Goal: Communication & Community: Answer question/provide support

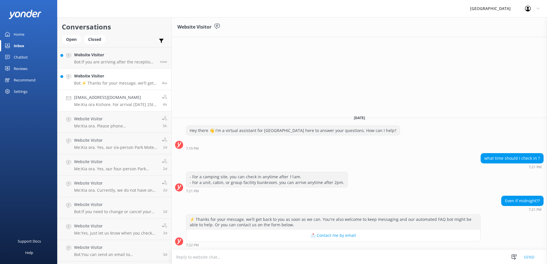
click at [130, 97] on h4 "[EMAIL_ADDRESS][DOMAIN_NAME]" at bounding box center [115, 97] width 83 height 6
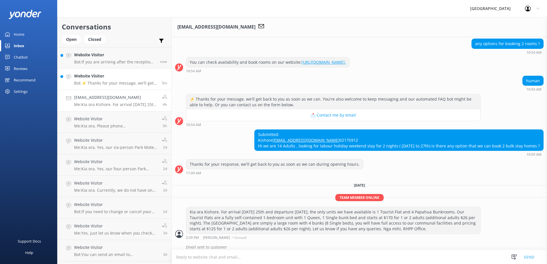
scroll to position [94, 0]
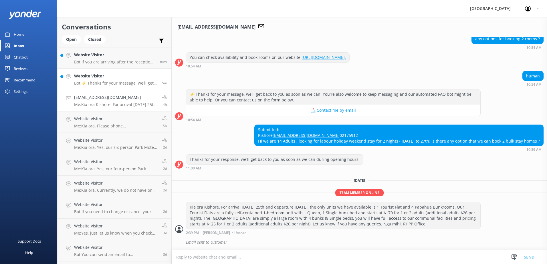
click at [133, 83] on p "Bot: ⚡ Thanks for your message, we'll get back to you as soon as we can. You're…" at bounding box center [115, 83] width 83 height 5
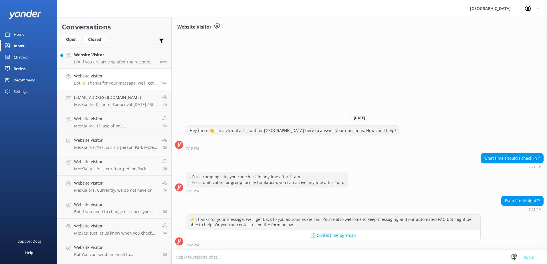
click at [266, 260] on textarea at bounding box center [359, 257] width 375 height 14
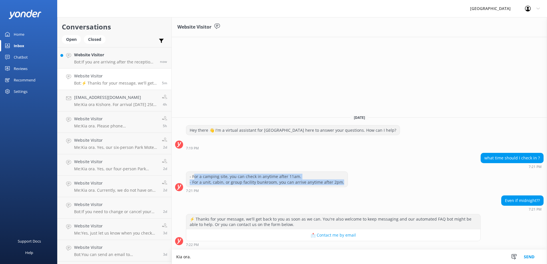
drag, startPoint x: 340, startPoint y: 182, endPoint x: 193, endPoint y: 178, distance: 147.0
click at [193, 178] on div "- For a camping site, you can check in anytime after 11am. - For a unit, cabin,…" at bounding box center [266, 179] width 161 height 15
drag, startPoint x: 193, startPoint y: 178, endPoint x: 199, endPoint y: 178, distance: 5.7
copy div "or a camping site, you can check in anytime after 11am. - For a unit, cabin, or…"
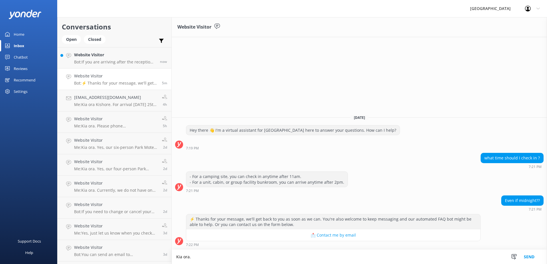
click at [206, 251] on textarea "Kia ora." at bounding box center [359, 257] width 375 height 14
paste textarea "or a camping site, you can check in anytime after 11am. - For a unit, cabin, or…"
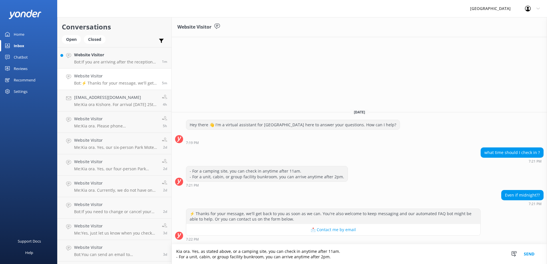
click at [232, 251] on textarea "Kia ora. Yes, as stated above, or a camping site, you can check in anytime afte…" at bounding box center [359, 254] width 375 height 20
drag, startPoint x: 266, startPoint y: 251, endPoint x: 233, endPoint y: 244, distance: 33.9
click at [232, 247] on textarea "Kia ora. Yes, as stated above, for a camping site, you can check in anytime aft…" at bounding box center [359, 254] width 375 height 20
click at [305, 251] on textarea "Kia ora. Yes, as stated above, you can check in anytime after 11am. - For a uni…" at bounding box center [359, 254] width 375 height 20
drag, startPoint x: 261, startPoint y: 258, endPoint x: 176, endPoint y: 262, distance: 85.3
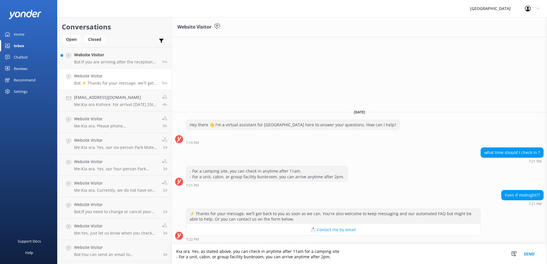
click at [176, 260] on textarea "Kia ora. Yes, as stated above, you can check in anytime after 11am for a campin…" at bounding box center [359, 254] width 375 height 20
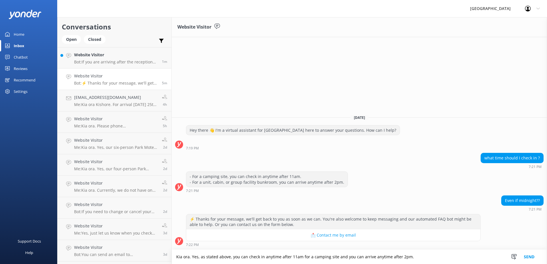
paste textarea "- For a unit, cabin, or group facility bunkroom,"
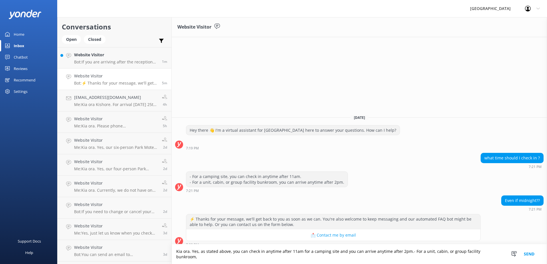
drag, startPoint x: 409, startPoint y: 258, endPoint x: 413, endPoint y: 256, distance: 4.4
click at [358, 258] on textarea "Kia ora. Yes, as stated above, you can check in anytime after 11am for a campin…" at bounding box center [359, 254] width 375 height 20
click at [358, 255] on textarea "Kia ora. Yes, as stated above, you can check in anytime after 11am for a campin…" at bounding box center [359, 254] width 375 height 20
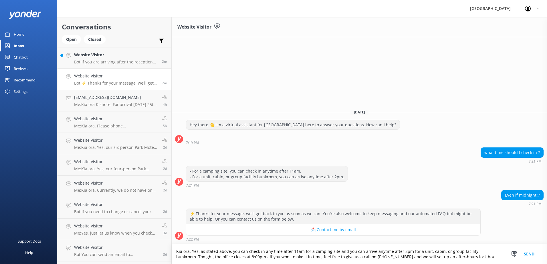
click at [335, 251] on textarea "Kia ora. Yes, as stated above, you can check in any time after 11am for a campi…" at bounding box center [359, 254] width 375 height 20
click at [358, 258] on textarea "Kia ora. Yes, as stated above, you can check in any time after 11am for a campi…" at bounding box center [359, 254] width 375 height 20
click at [255, 257] on textarea "Kia ora. Yes, as stated above, you can check in any time after 11am for a campi…" at bounding box center [359, 254] width 375 height 20
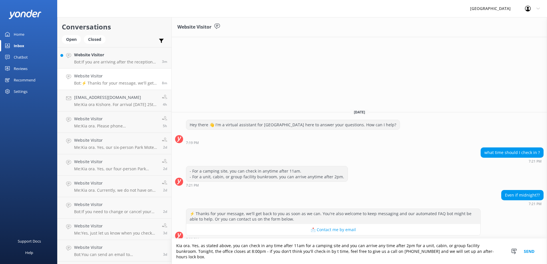
click at [321, 257] on textarea "Kia ora. Yes, as stated above, you can check in any time after 11am for a campi…" at bounding box center [359, 251] width 375 height 25
click at [358, 257] on textarea "Kia ora. Yes, as stated above, you can check in any time after 11am for a campi…" at bounding box center [359, 251] width 375 height 25
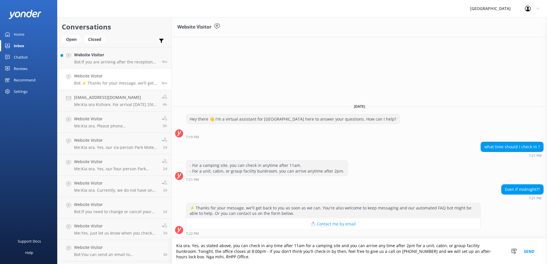
type textarea "Kia ora. Yes, as stated above, you can check in any time after 11am for a campi…"
click at [358, 251] on button "Send" at bounding box center [528, 251] width 21 height 25
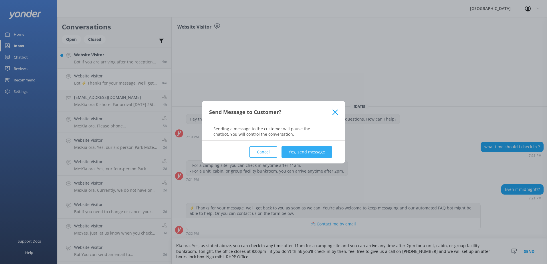
click at [306, 155] on button "Yes, send message" at bounding box center [306, 151] width 51 height 11
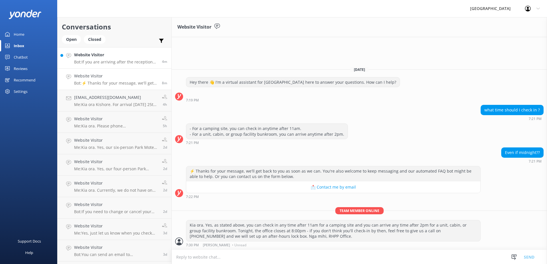
click at [110, 65] on link "Website Visitor Bot: If you are arriving after the reception office closes, ple…" at bounding box center [114, 57] width 114 height 21
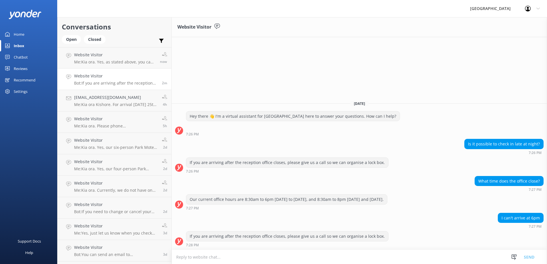
click at [358, 255] on textarea at bounding box center [359, 257] width 375 height 14
type textarea "Kia ora. Tonight, the office closes at 8:00m."
click at [103, 57] on h4 "Website Visitor" at bounding box center [114, 55] width 81 height 6
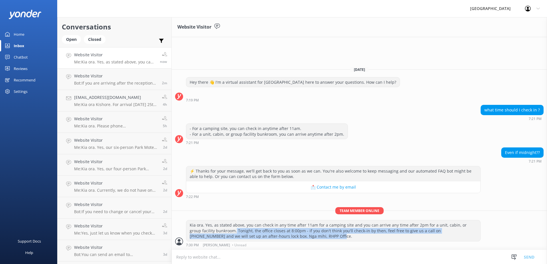
drag, startPoint x: 224, startPoint y: 231, endPoint x: 283, endPoint y: 238, distance: 59.9
click at [283, 238] on div "Kia ora. Yes, as stated above, you can check in any time after 11am for a campi…" at bounding box center [333, 230] width 294 height 21
drag, startPoint x: 283, startPoint y: 238, endPoint x: 280, endPoint y: 236, distance: 3.3
copy div "Tonight, the office closes at 8:00pm - if you don't think you'll check-in by th…"
click at [106, 75] on h4 "Website Visitor" at bounding box center [115, 76] width 83 height 6
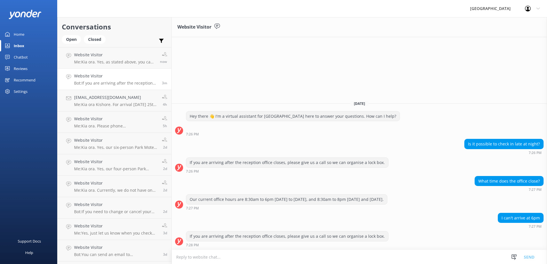
paste textarea "Tonight, the office closes at 8:00pm - if you don't think you'll check-in by th…"
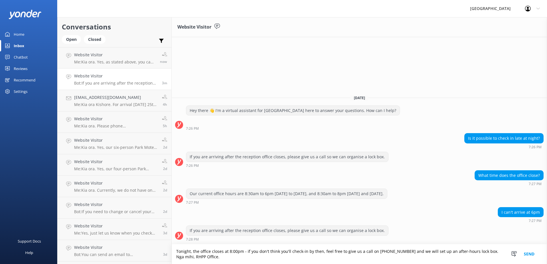
click at [178, 251] on textarea "Tonight, the office closes at 8:00pm - if you don't think you'll check-in by th…" at bounding box center [359, 254] width 375 height 20
click at [334, 252] on textarea "Kia ora. Tonight, the office closes at 8:00pm - if you don't think you'll check…" at bounding box center [359, 254] width 375 height 20
drag, startPoint x: 337, startPoint y: 252, endPoint x: 260, endPoint y: 250, distance: 76.4
click at [260, 250] on textarea "Kia ora. Tonight, the office closes at 8:00pm - if you don't think you'll check…" at bounding box center [359, 254] width 375 height 20
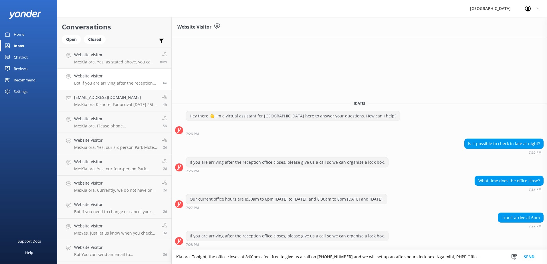
click at [358, 256] on textarea "Kia ora. Tonight, the office closes at 8:00pm - feel free to give us a call on …" at bounding box center [359, 257] width 375 height 14
type textarea "Kia ora. Tonight, the office closes at 8:00pm - feel free to give us a call on …"
click at [358, 257] on button "Send" at bounding box center [528, 257] width 21 height 14
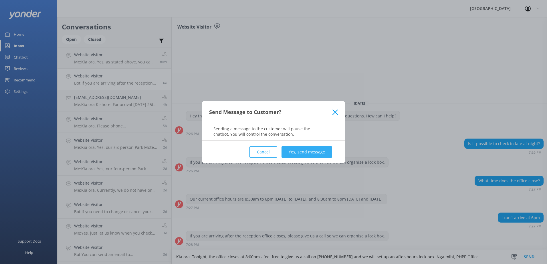
click at [322, 153] on button "Yes, send message" at bounding box center [306, 151] width 51 height 11
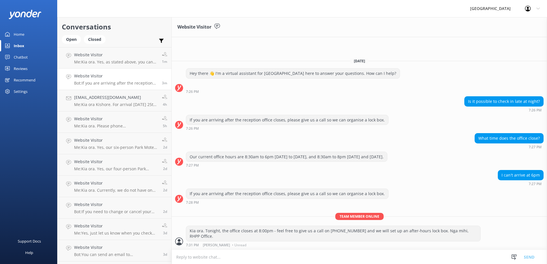
drag, startPoint x: 110, startPoint y: 100, endPoint x: 110, endPoint y: 89, distance: 10.6
click at [110, 100] on h4 "[EMAIL_ADDRESS][DOMAIN_NAME]" at bounding box center [115, 97] width 83 height 6
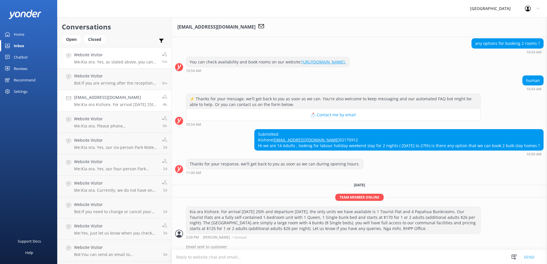
scroll to position [94, 0]
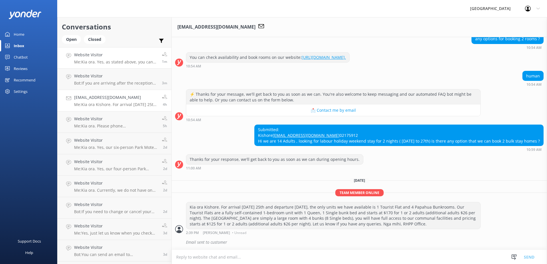
click at [116, 58] on h4 "Website Visitor" at bounding box center [115, 55] width 83 height 6
